Goal: Find specific page/section: Find specific page/section

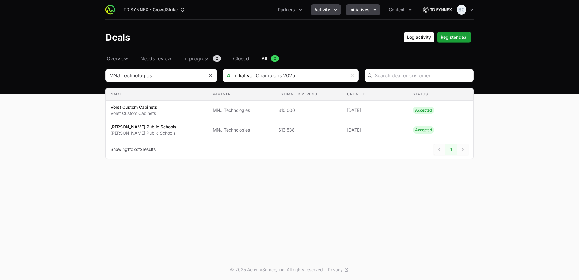
click at [360, 14] on button "Initiatives" at bounding box center [363, 9] width 34 height 11
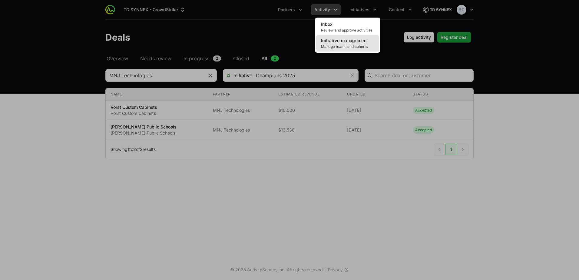
click at [363, 44] on span "Manage teams and cohorts" at bounding box center [347, 46] width 53 height 5
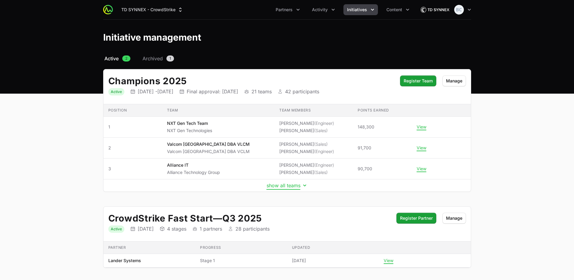
click at [287, 185] on button "show all teams" at bounding box center [287, 185] width 41 height 6
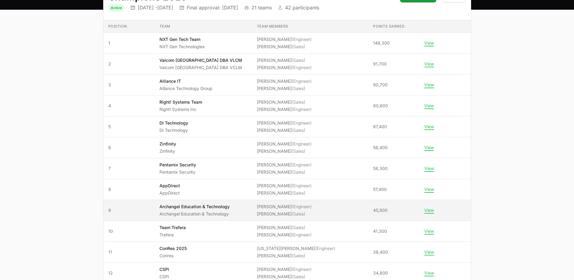
scroll to position [91, 0]
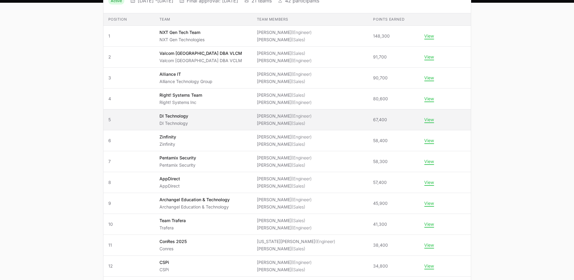
click at [247, 121] on span "DI Technology DI Technology" at bounding box center [203, 119] width 88 height 13
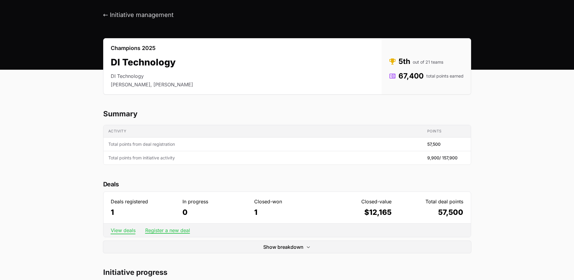
scroll to position [30, 0]
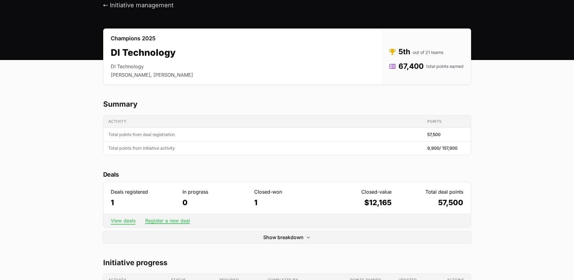
click at [120, 221] on link "View deals" at bounding box center [123, 220] width 25 height 6
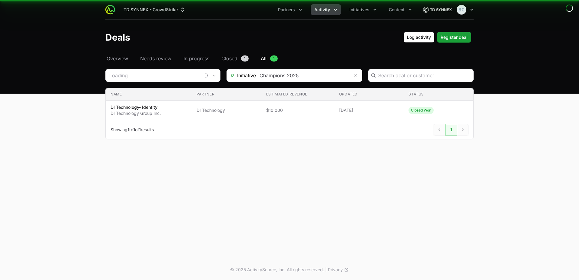
type input "DI Technology"
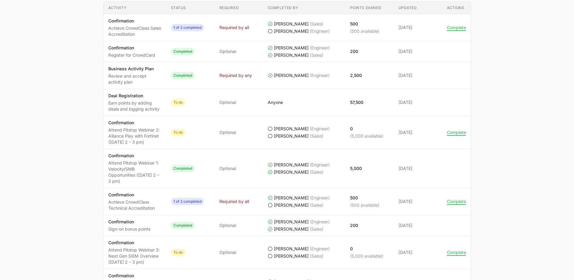
scroll to position [303, 0]
